Goal: Task Accomplishment & Management: Use online tool/utility

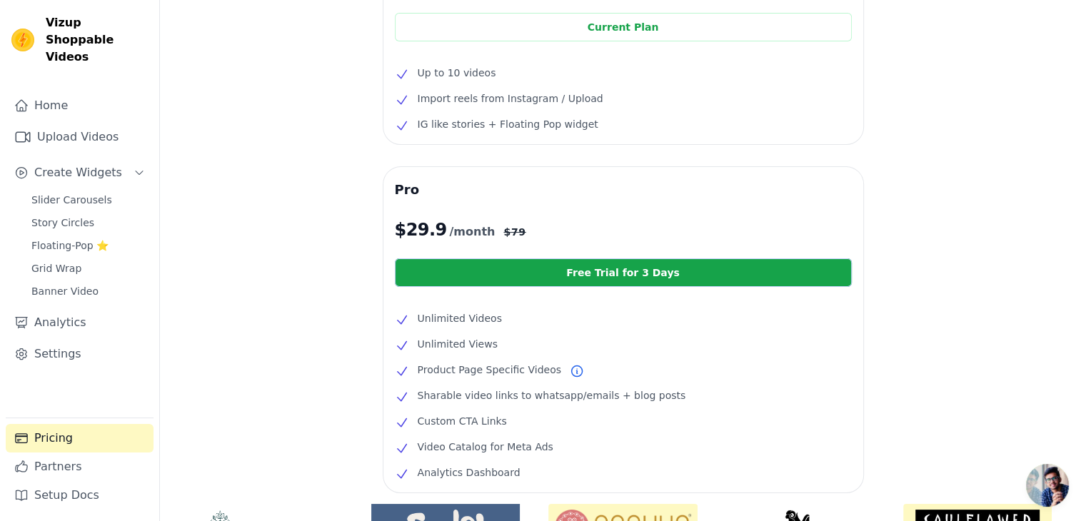
scroll to position [286, 0]
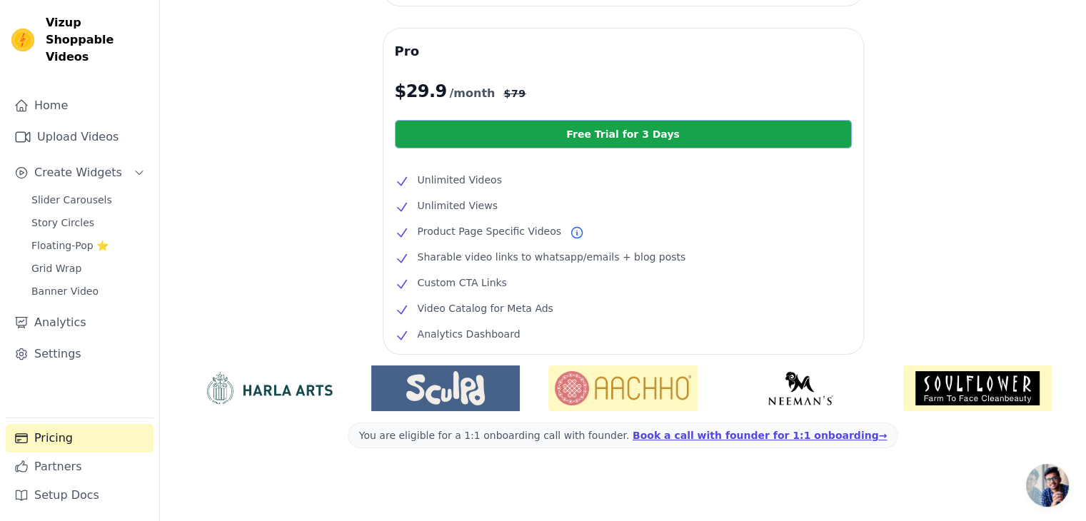
click at [612, 139] on link "Free Trial for 3 Days" at bounding box center [623, 134] width 457 height 29
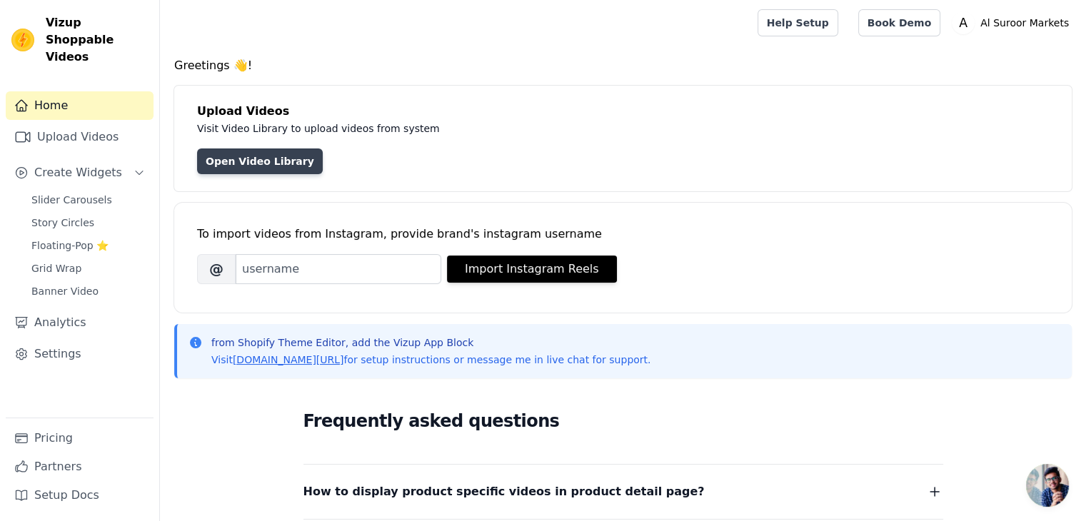
click at [262, 157] on link "Open Video Library" at bounding box center [260, 162] width 126 height 26
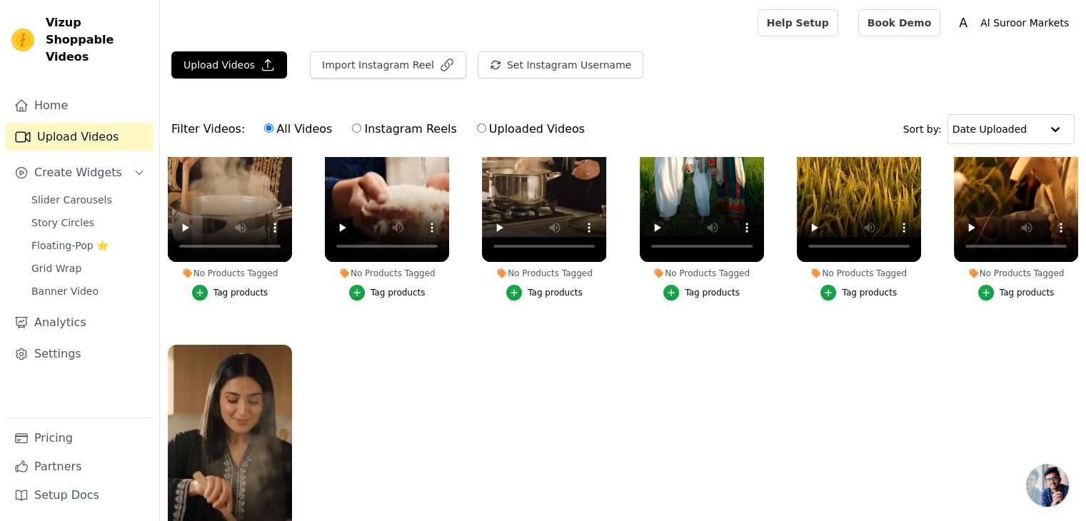
scroll to position [136, 0]
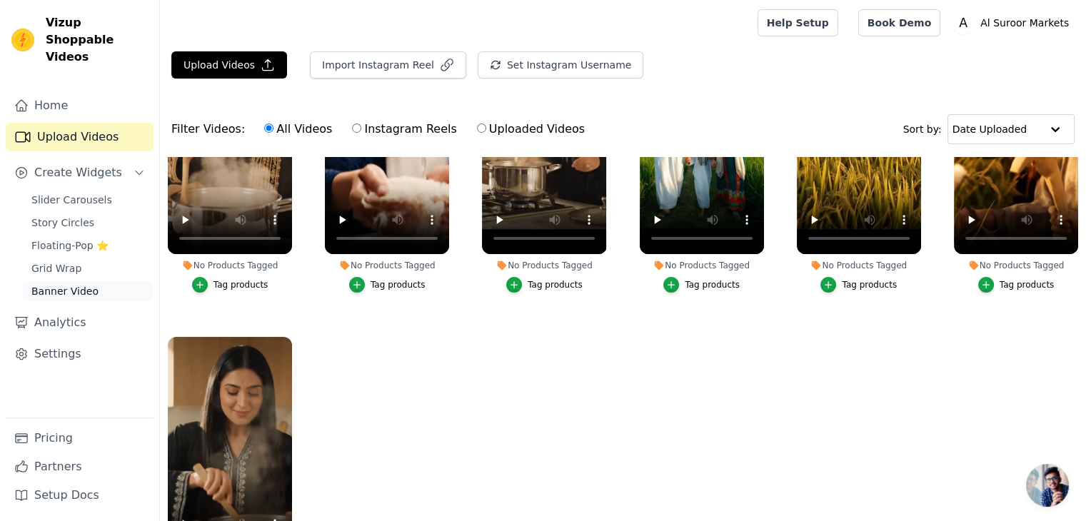
click at [60, 284] on span "Banner Video" at bounding box center [64, 291] width 67 height 14
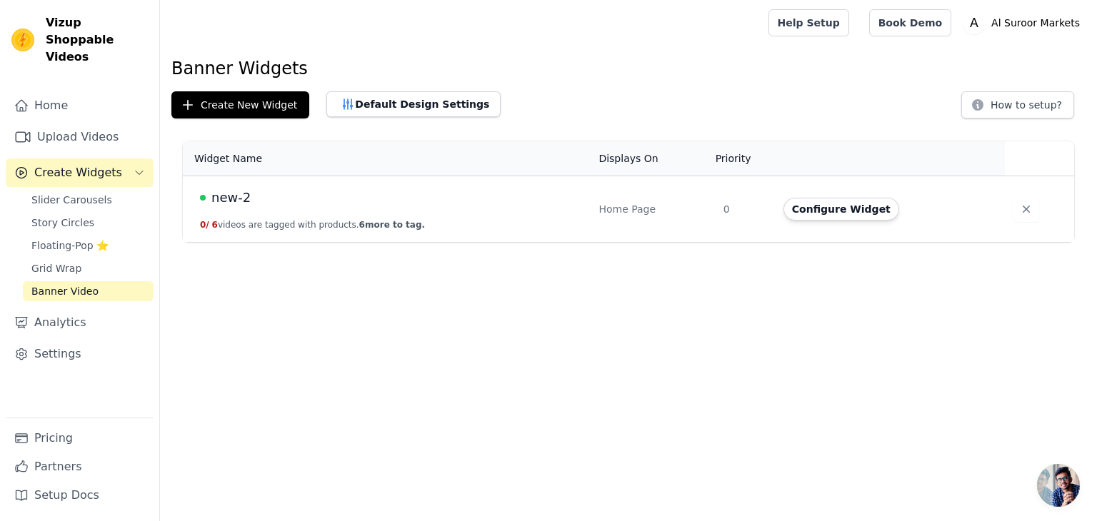
click at [239, 203] on span "new-2" at bounding box center [230, 198] width 39 height 20
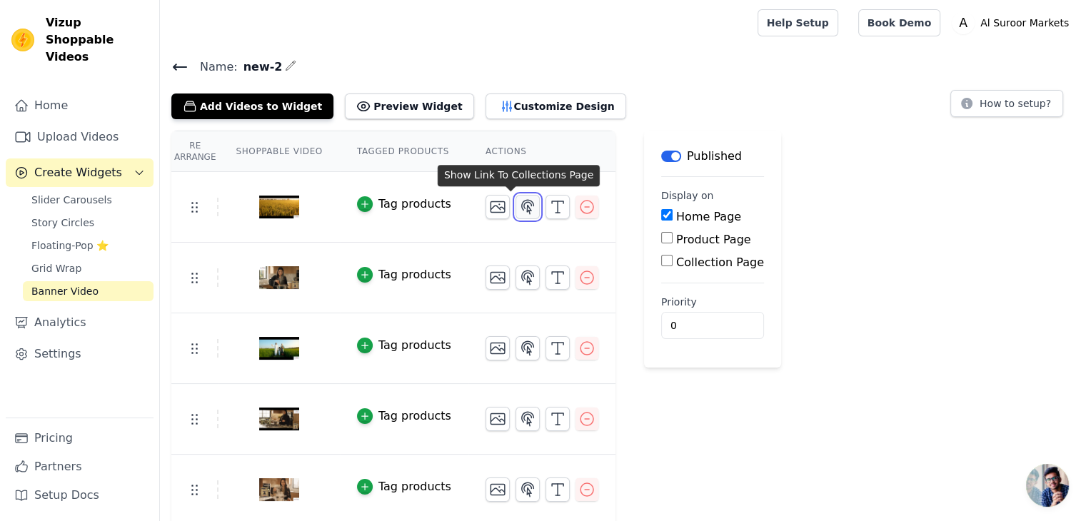
click at [519, 209] on icon "button" at bounding box center [527, 207] width 17 height 17
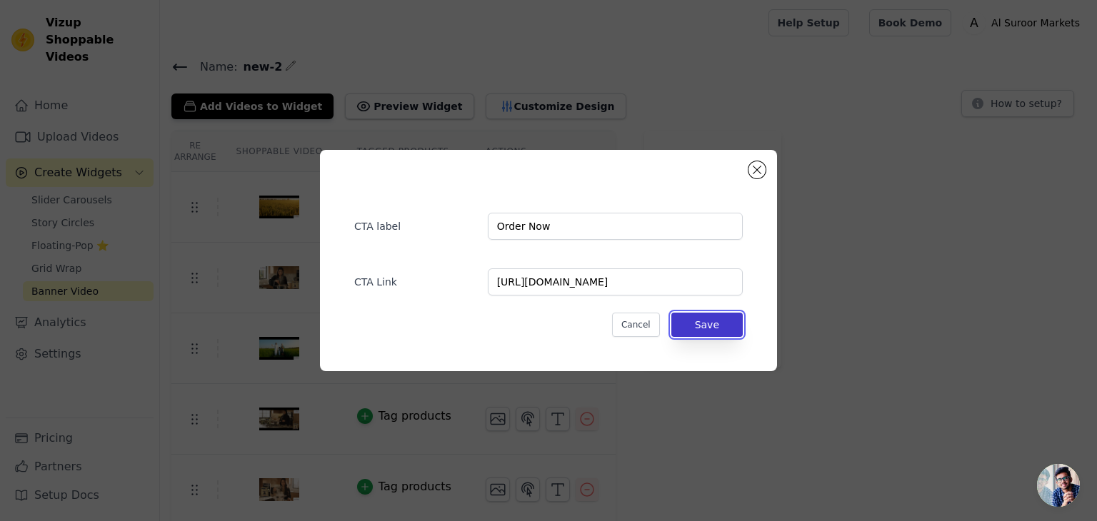
click at [721, 329] on button "Save" at bounding box center [706, 325] width 71 height 24
click at [719, 329] on button "Save" at bounding box center [706, 325] width 71 height 24
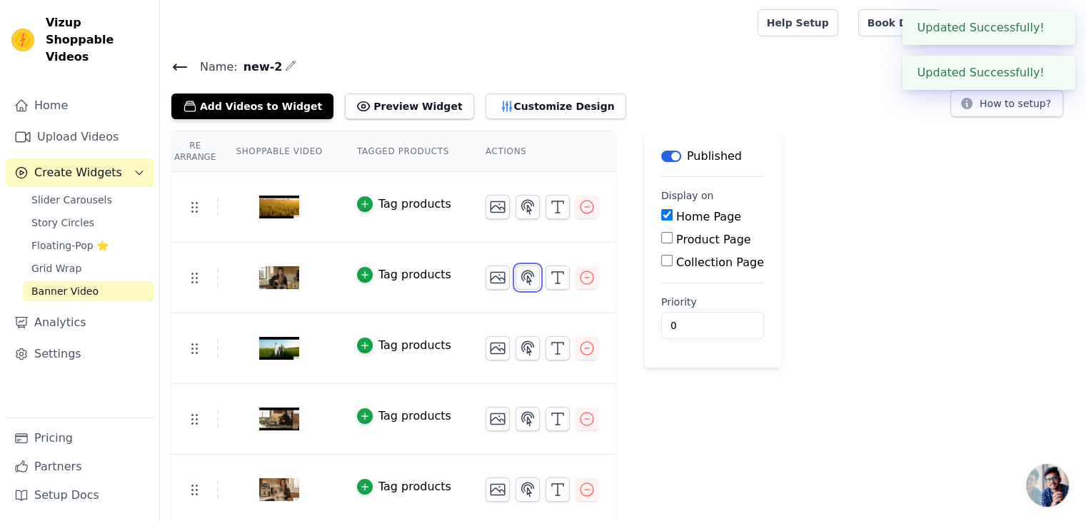
click at [519, 281] on icon "button" at bounding box center [527, 277] width 17 height 17
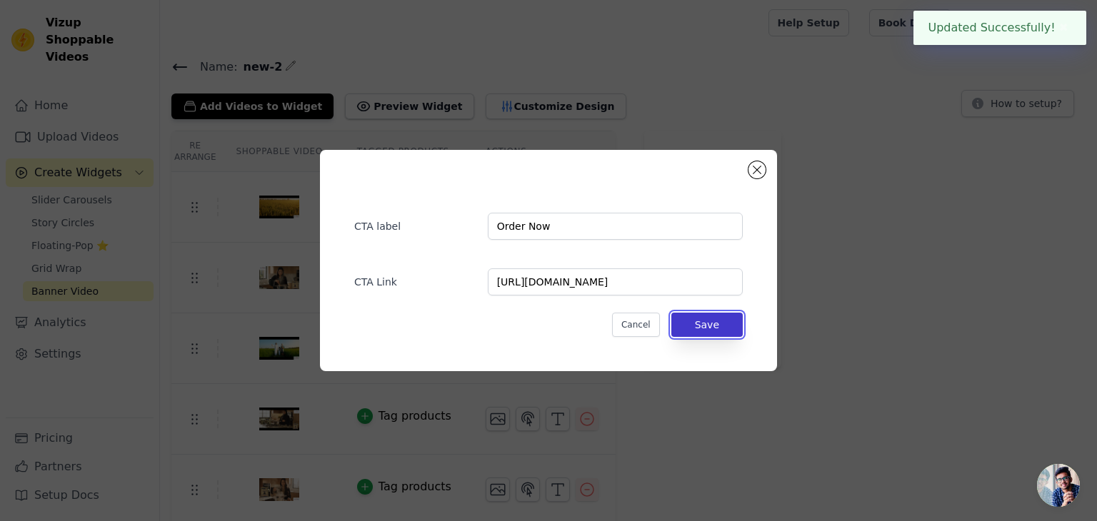
click at [716, 329] on button "Save" at bounding box center [706, 325] width 71 height 24
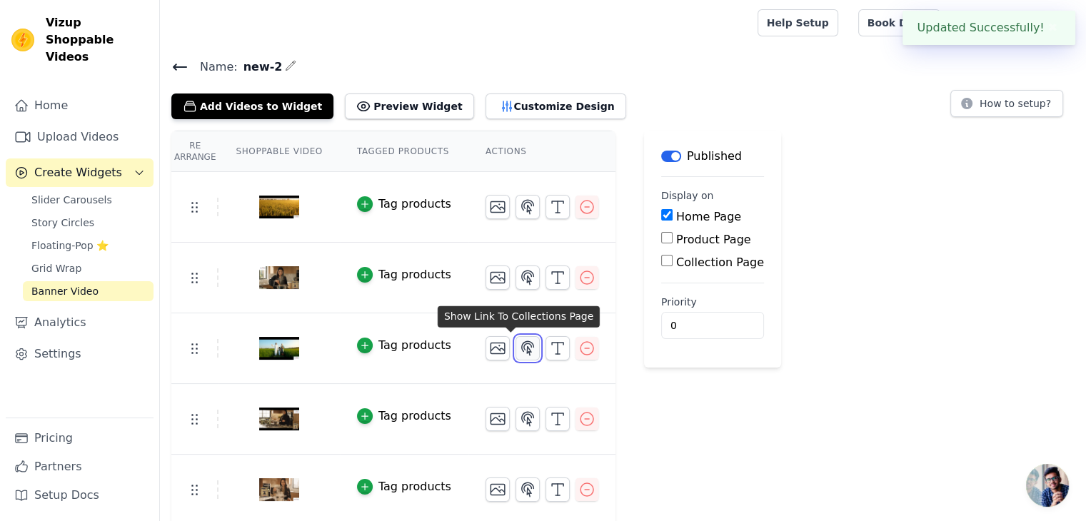
click at [519, 348] on icon "button" at bounding box center [527, 348] width 17 height 17
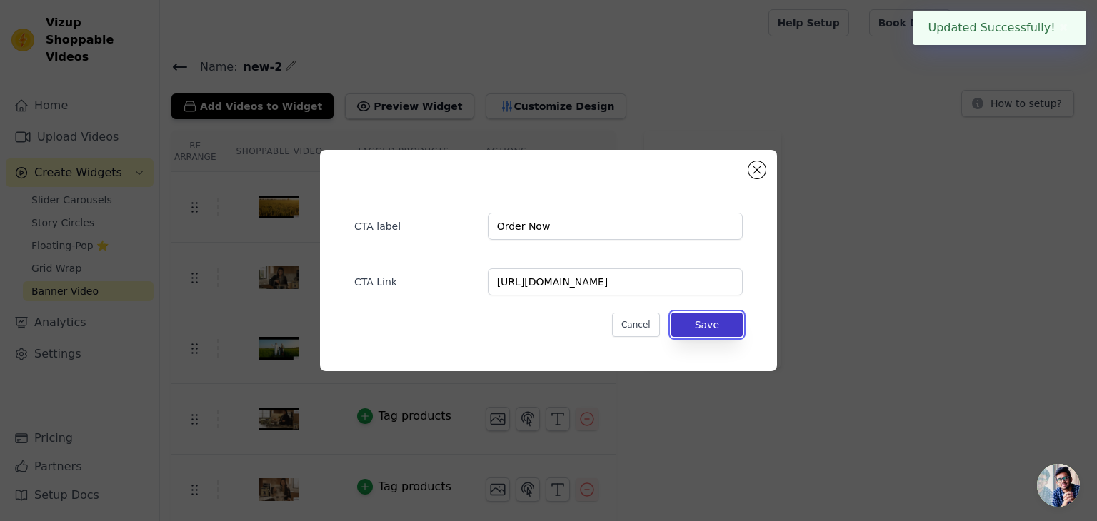
click at [704, 325] on button "Save" at bounding box center [706, 325] width 71 height 24
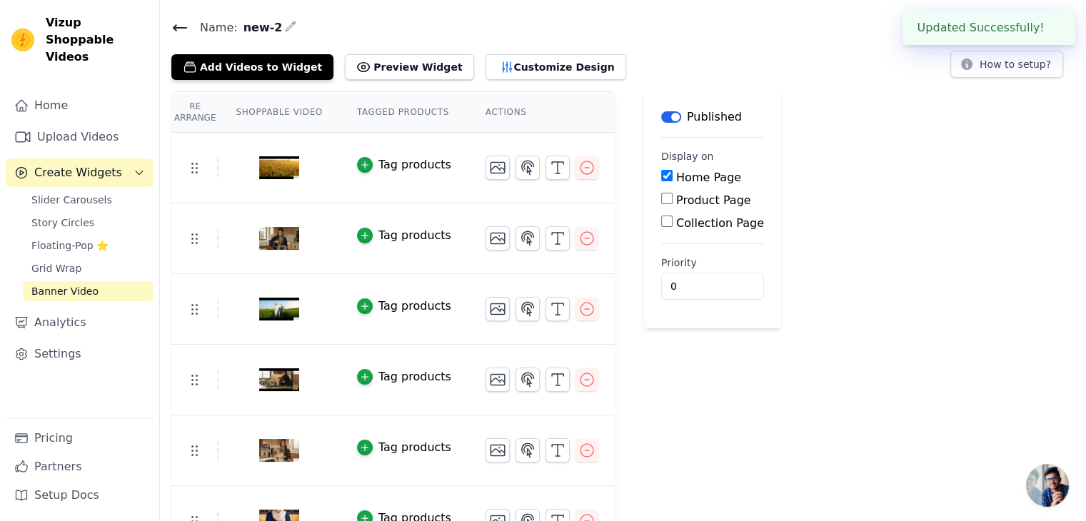
scroll to position [71, 0]
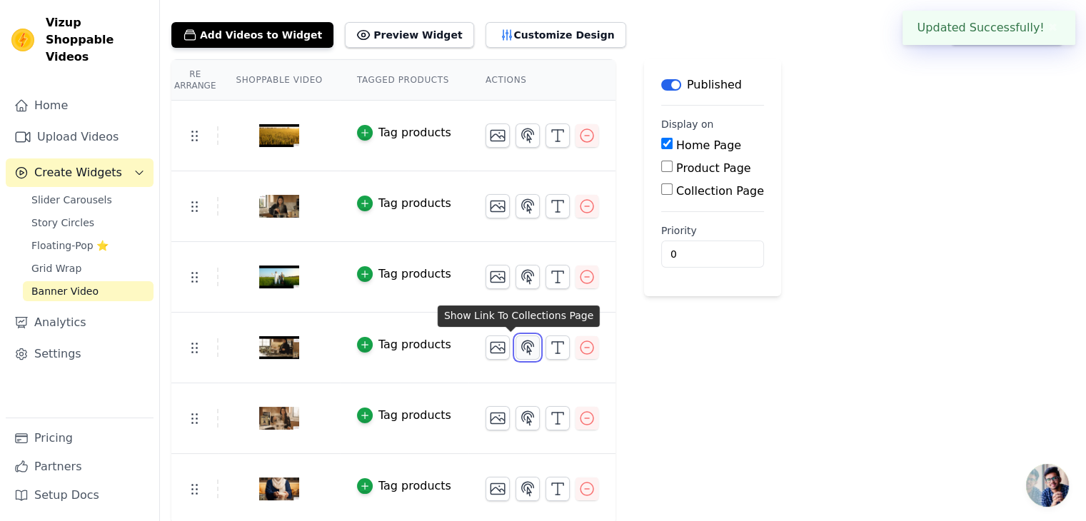
click at [522, 343] on icon "button" at bounding box center [528, 348] width 12 height 14
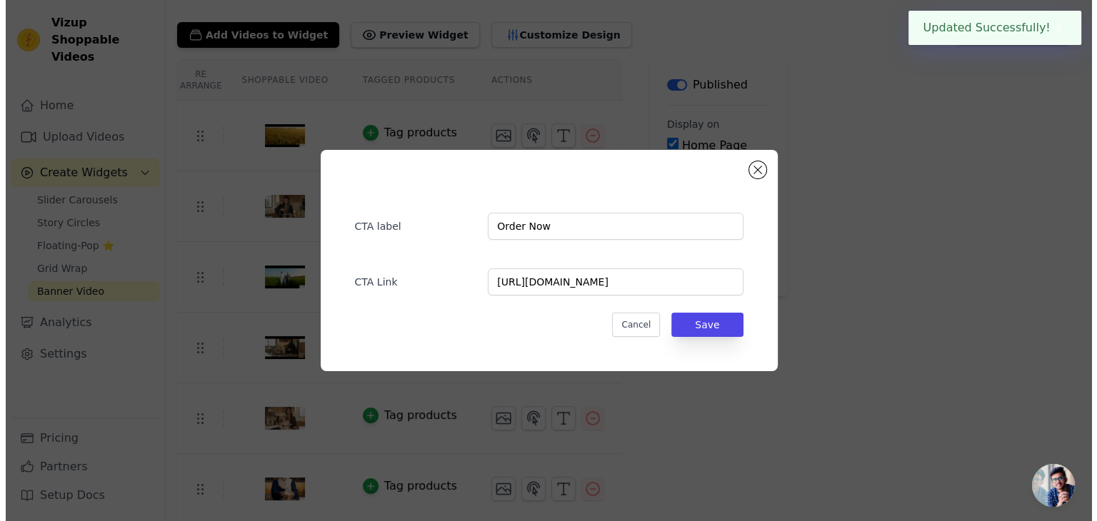
scroll to position [0, 0]
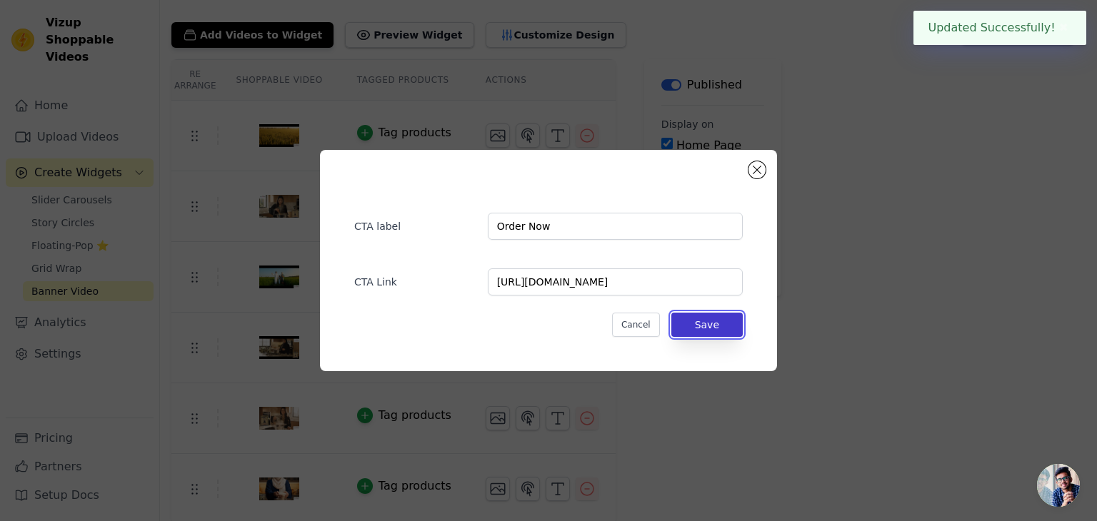
click at [699, 330] on button "Save" at bounding box center [706, 325] width 71 height 24
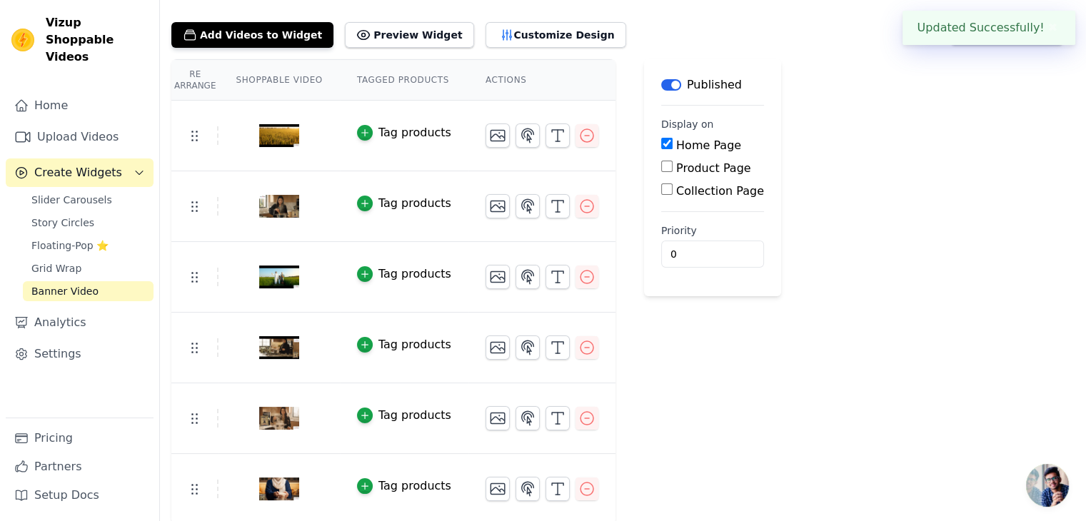
scroll to position [73, 0]
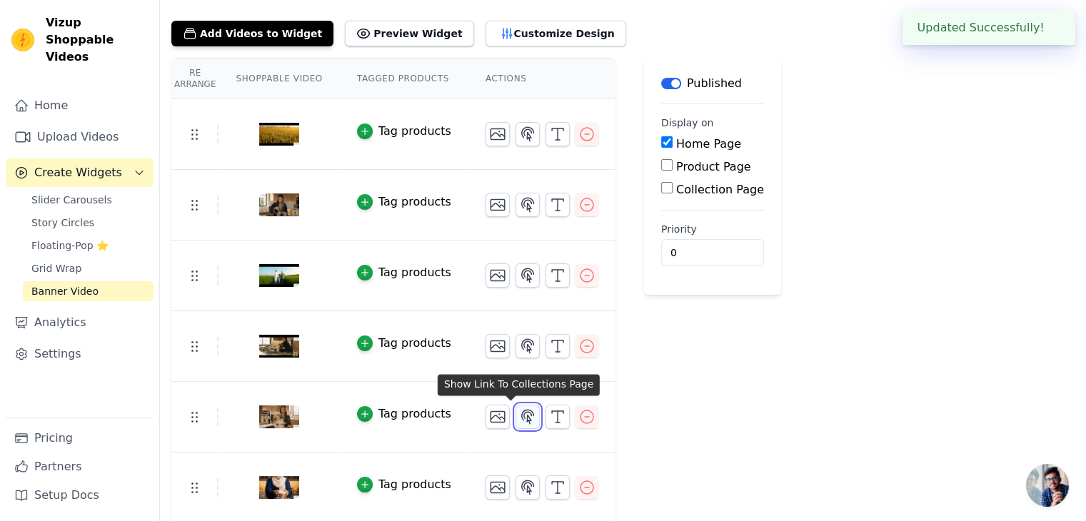
click at [519, 415] on icon "button" at bounding box center [527, 417] width 17 height 17
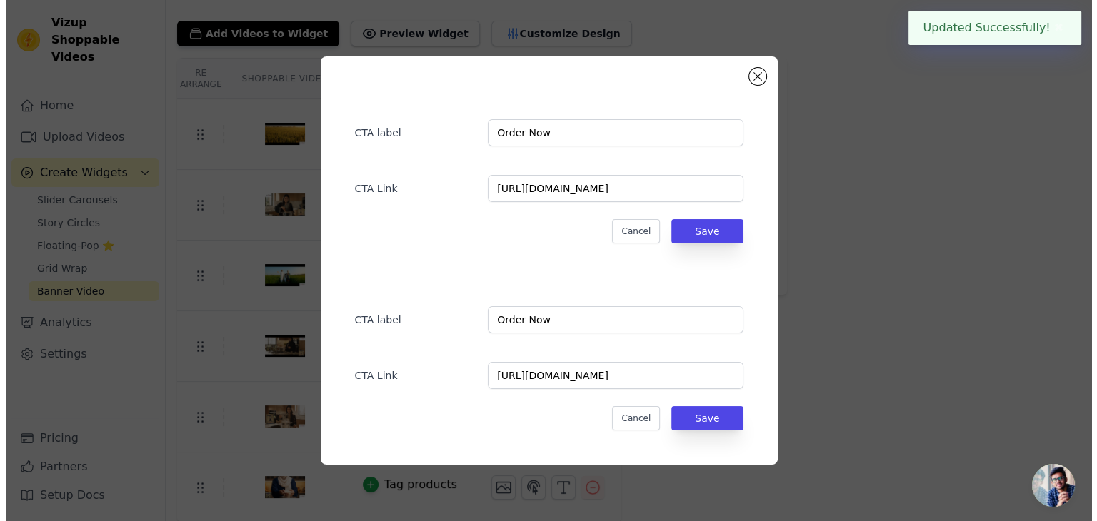
scroll to position [0, 0]
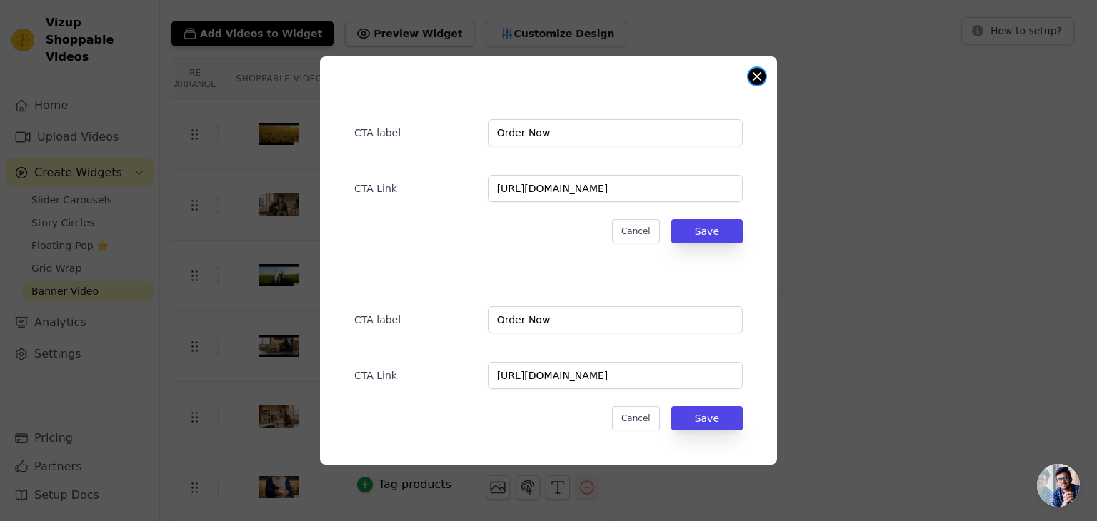
click at [759, 80] on button "Close modal" at bounding box center [756, 76] width 17 height 17
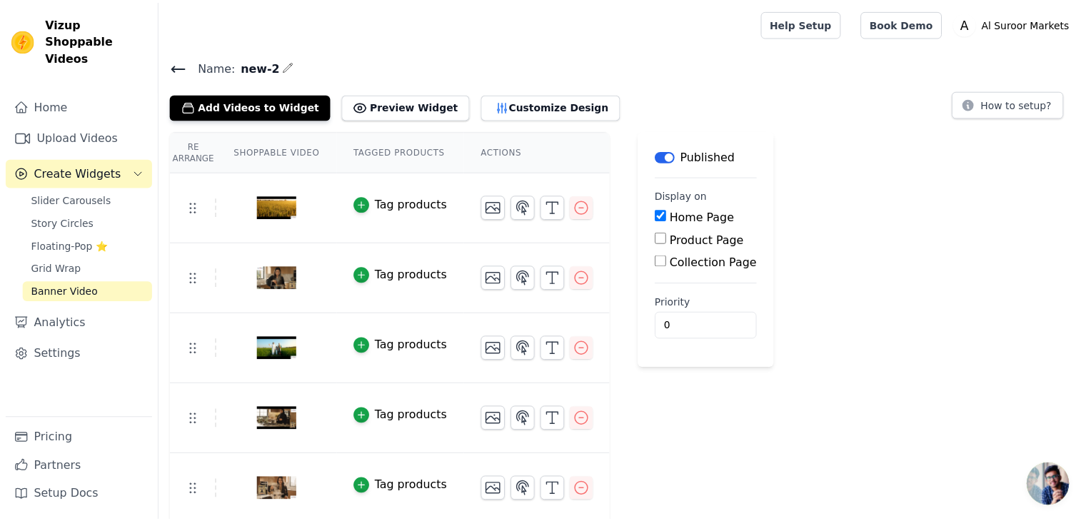
scroll to position [73, 0]
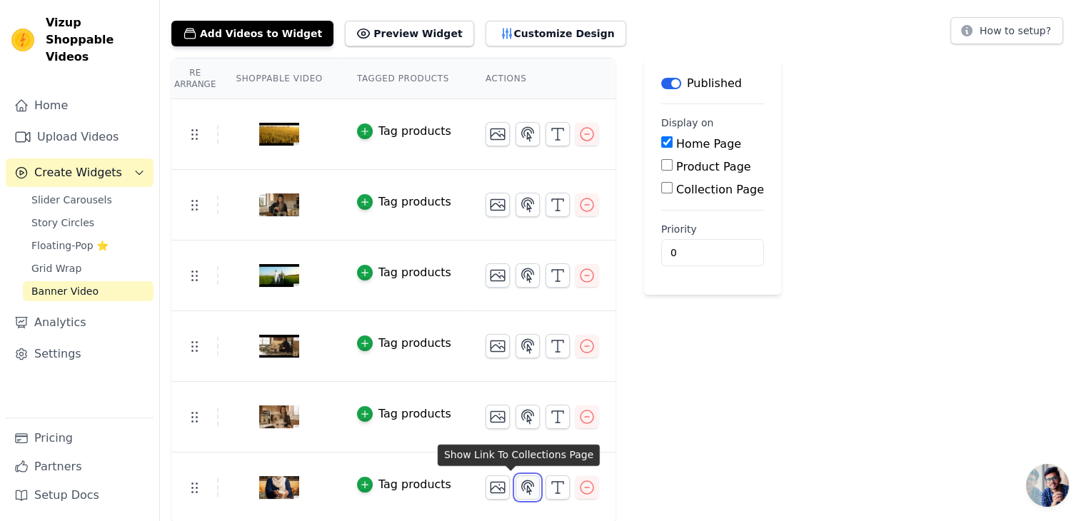
click at [519, 486] on icon "button" at bounding box center [527, 487] width 17 height 17
click at [519, 492] on icon "button" at bounding box center [527, 487] width 17 height 17
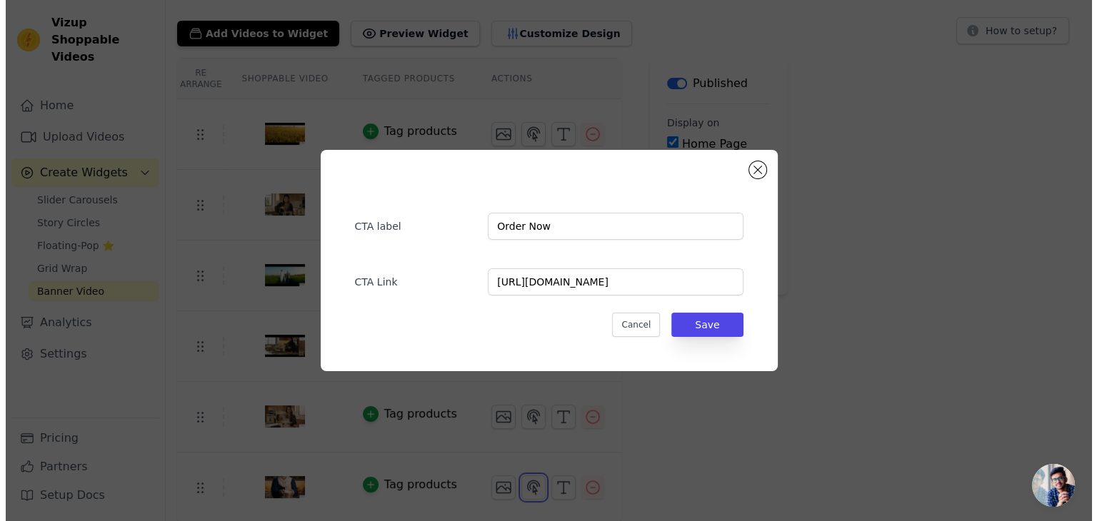
scroll to position [0, 0]
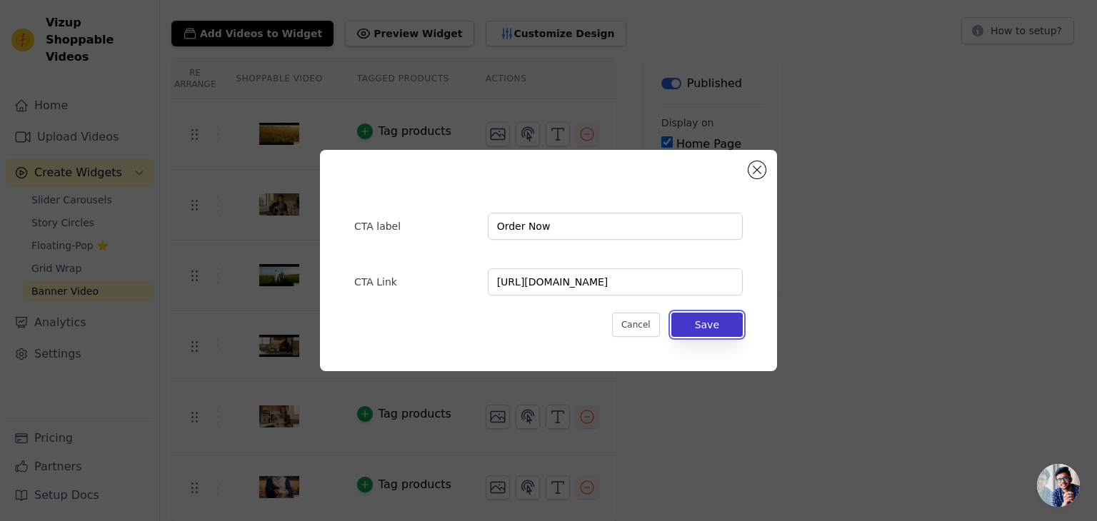
click at [700, 319] on button "Save" at bounding box center [706, 325] width 71 height 24
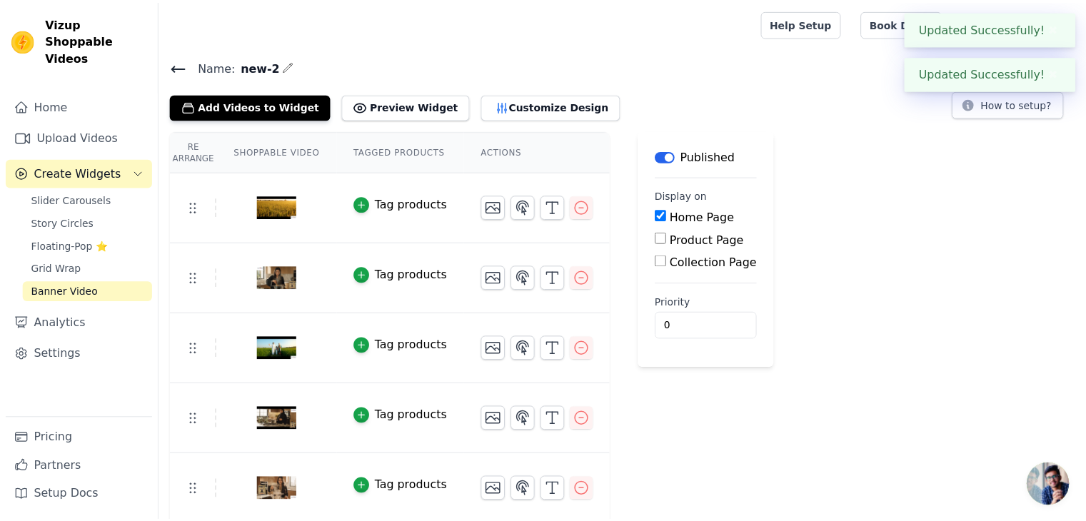
scroll to position [73, 0]
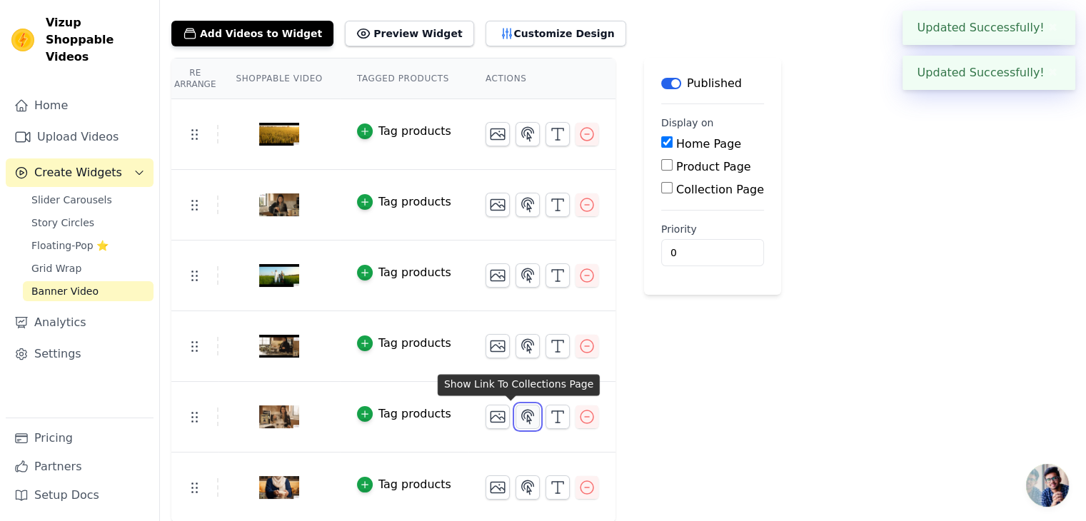
click at [522, 410] on icon "button" at bounding box center [528, 417] width 12 height 14
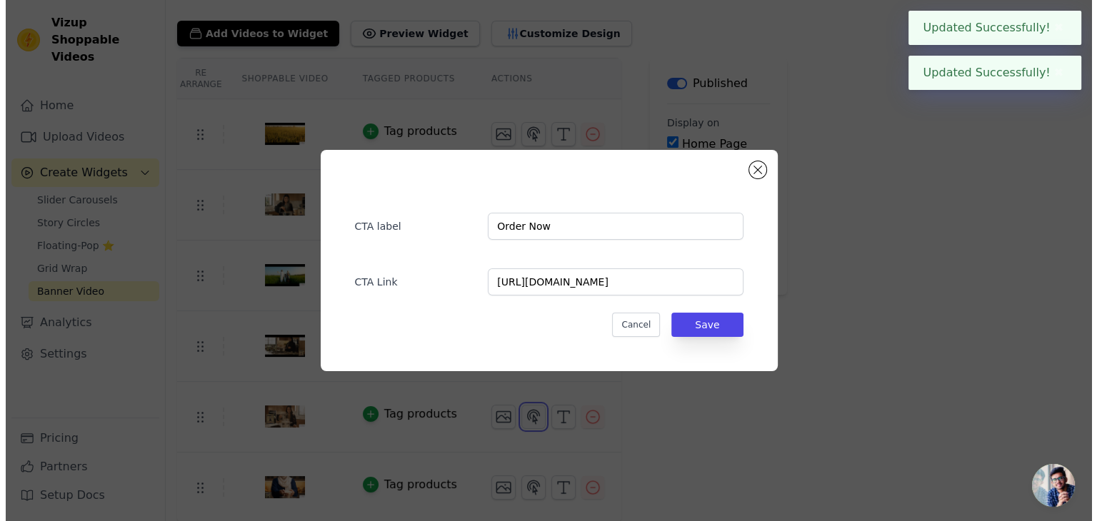
scroll to position [0, 0]
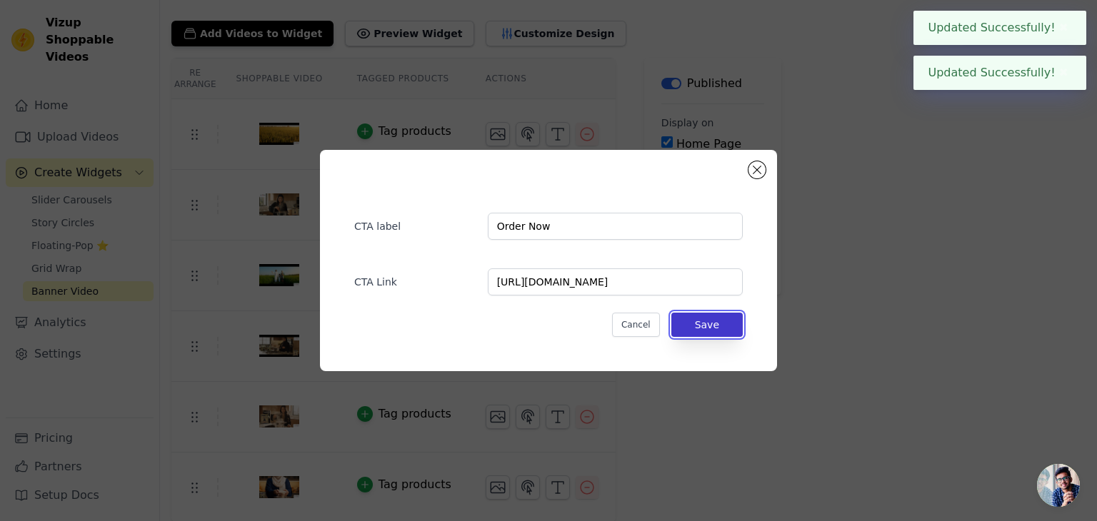
click at [708, 331] on button "Save" at bounding box center [706, 325] width 71 height 24
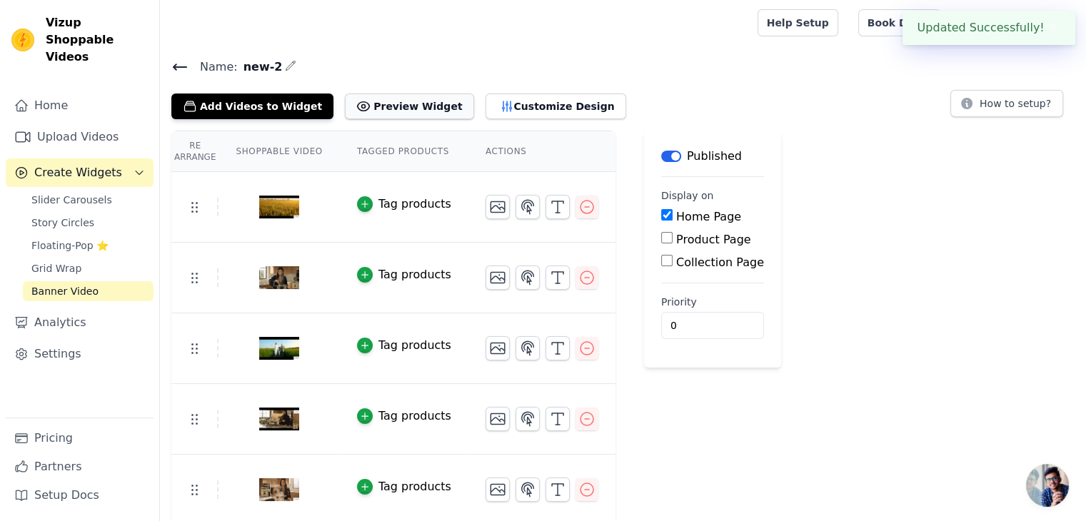
click at [373, 111] on button "Preview Widget" at bounding box center [409, 107] width 129 height 26
